Goal: Information Seeking & Learning: Check status

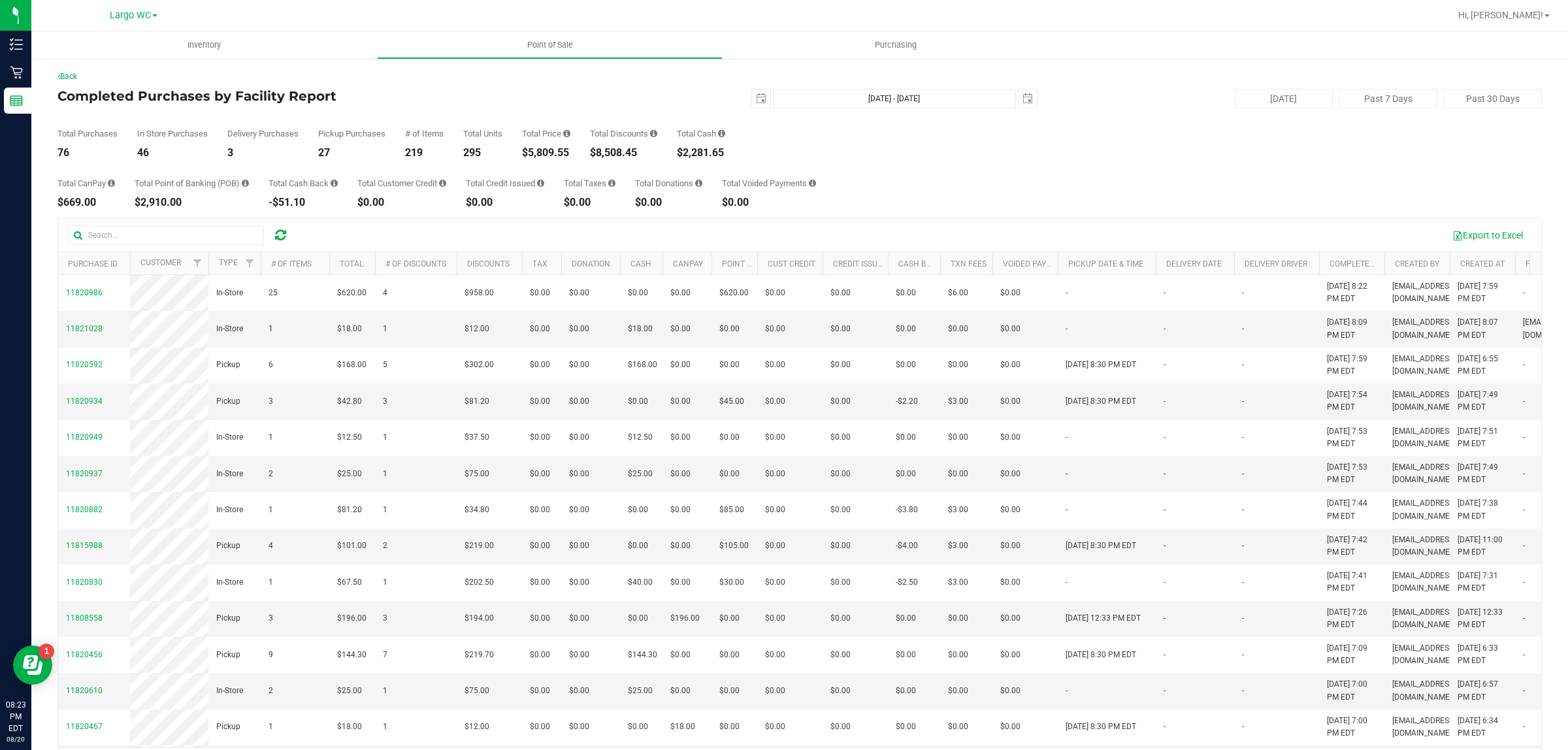
drag, startPoint x: 528, startPoint y: 157, endPoint x: 575, endPoint y: 169, distance: 48.5
click at [570, 157] on div "$5,809.55" at bounding box center [546, 153] width 48 height 10
click at [575, 170] on div "Total CanPay $669.00 Total Point of Banking (POB) $2,910.00 Total Cash Back -$5…" at bounding box center [800, 183] width 1484 height 50
drag, startPoint x: 557, startPoint y: 154, endPoint x: 607, endPoint y: 156, distance: 50.0
click at [607, 155] on div "Total Purchases 76 In Store Purchases 46 Delivery Purchases 3 Pickup Purchases …" at bounding box center [800, 133] width 1484 height 50
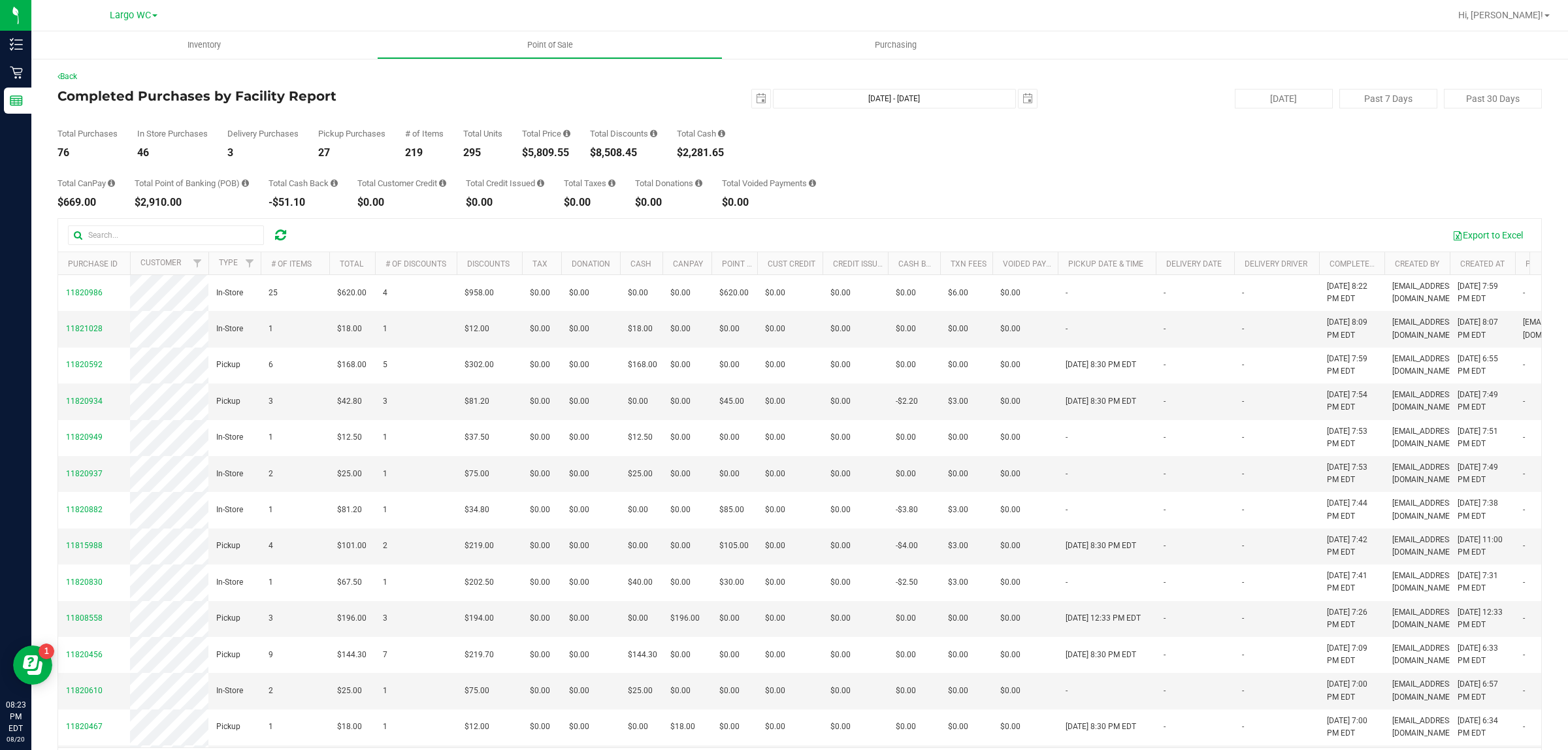
click at [582, 180] on div "Total Taxes" at bounding box center [590, 183] width 51 height 9
drag, startPoint x: 526, startPoint y: 141, endPoint x: 566, endPoint y: 145, distance: 40.2
click at [566, 145] on div "Total Price $5,809.55" at bounding box center [546, 144] width 48 height 29
click at [549, 159] on div "Total CanPay $669.00 Total Point of Banking (POB) $2,910.00 Total Cash Back -$5…" at bounding box center [800, 183] width 1484 height 50
